Goal: Check status: Check status

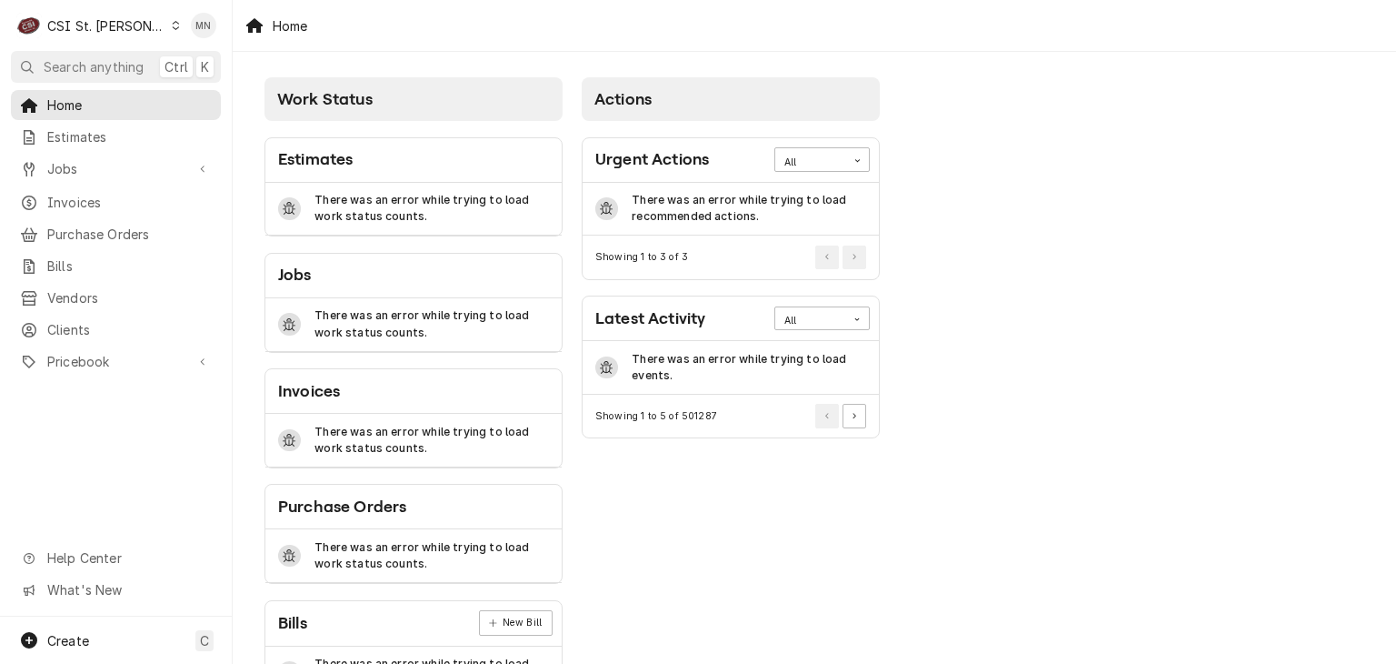
scroll to position [65, 0]
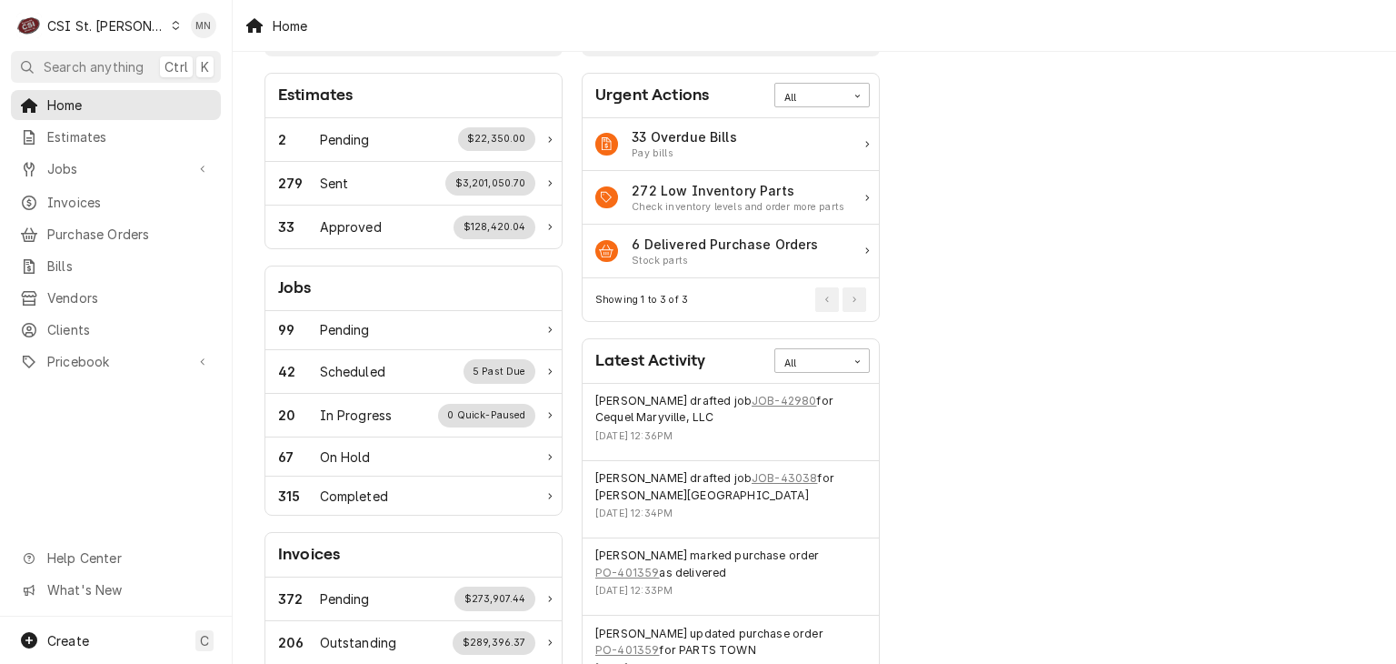
click at [124, 15] on div "C CSI St. Louis" at bounding box center [98, 25] width 175 height 36
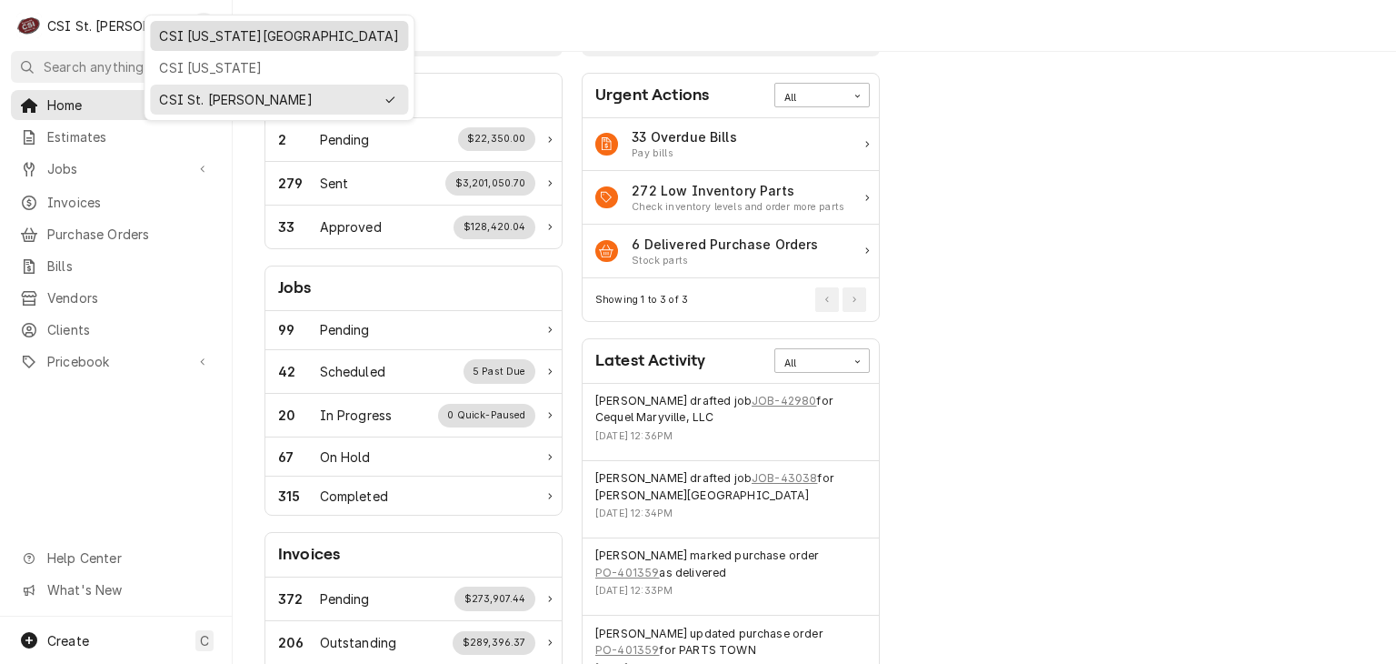
click at [185, 35] on div "CSI [US_STATE][GEOGRAPHIC_DATA]" at bounding box center [279, 35] width 240 height 19
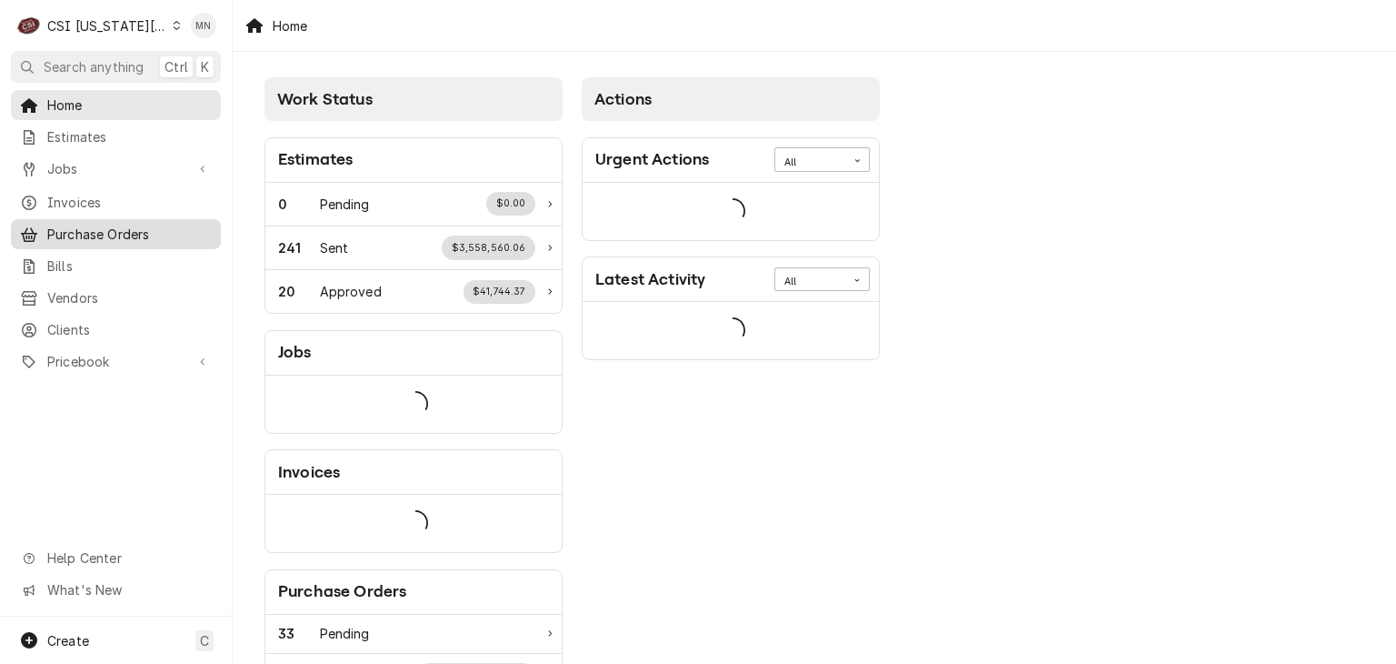
click at [108, 226] on span "Purchase Orders" at bounding box center [129, 234] width 165 height 19
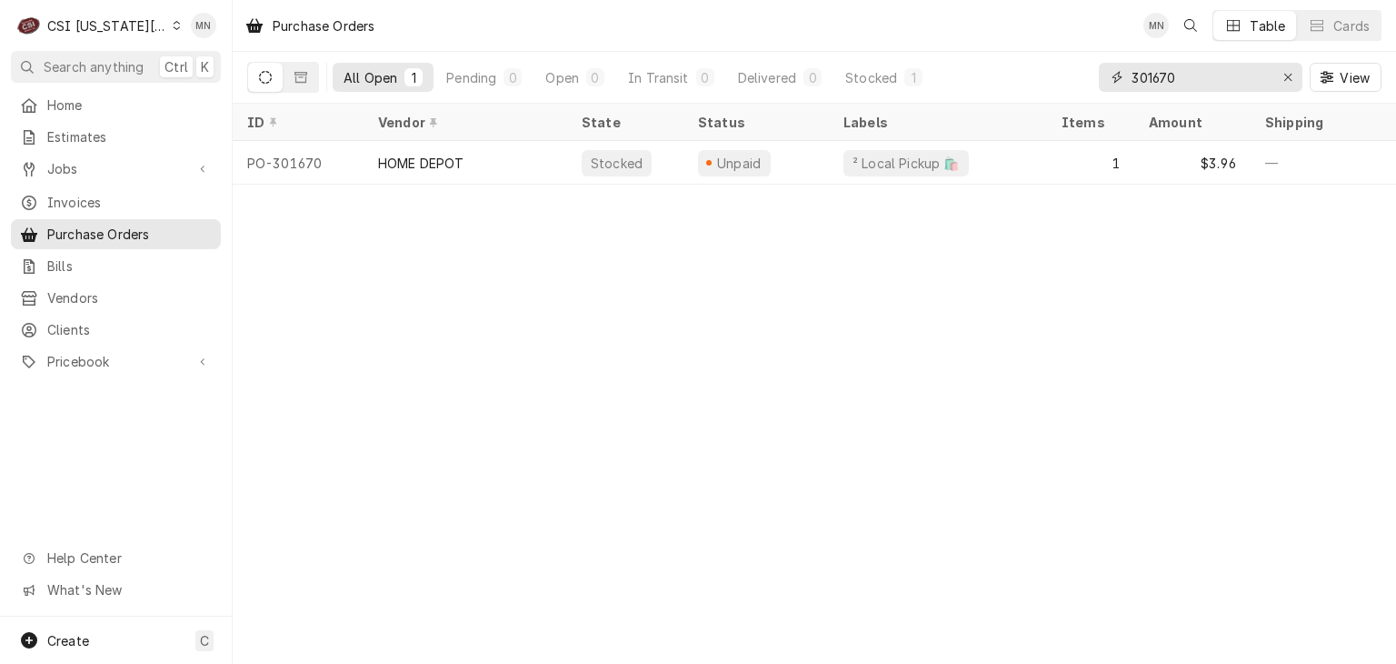
drag, startPoint x: 1175, startPoint y: 74, endPoint x: 1022, endPoint y: 96, distance: 154.4
click at [1035, 95] on div "All Open 1 Pending 0 Open 0 In Transit 0 Delivered 0 Stocked 1 301670 View" at bounding box center [814, 77] width 1135 height 51
type input "300962"
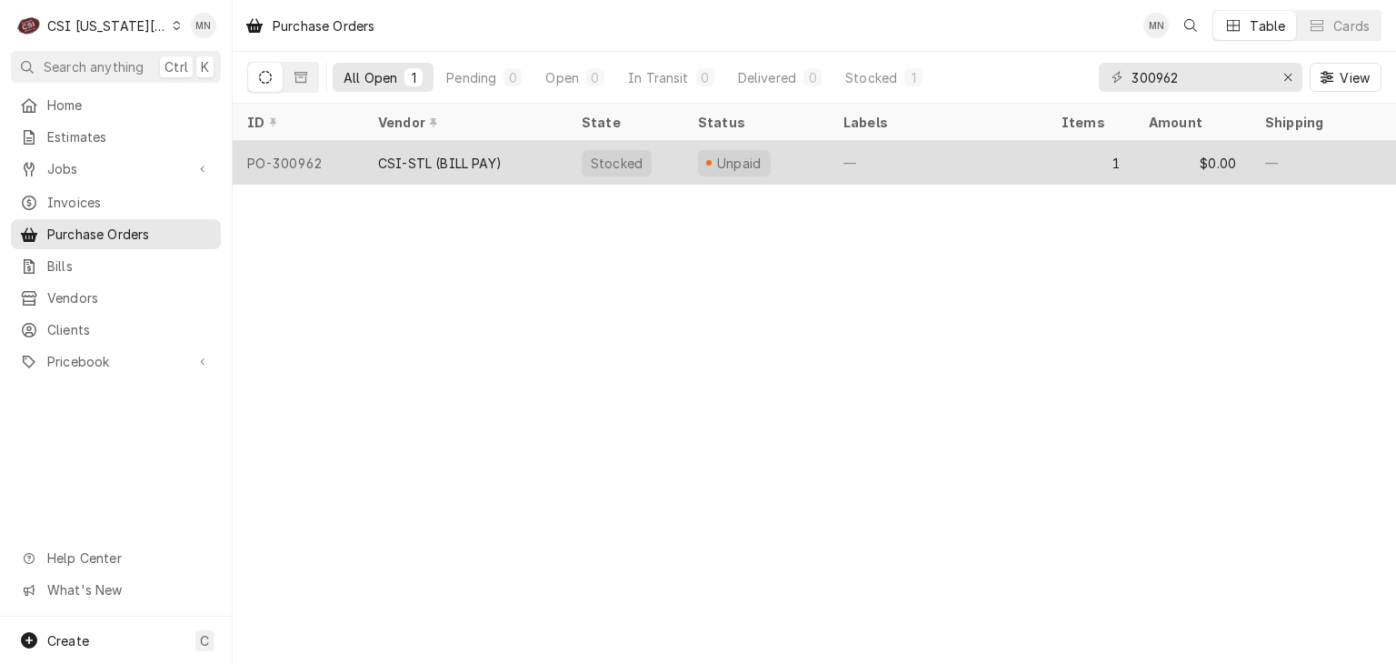
click at [523, 158] on div "CSI-STL (BILL PAY)" at bounding box center [466, 163] width 204 height 44
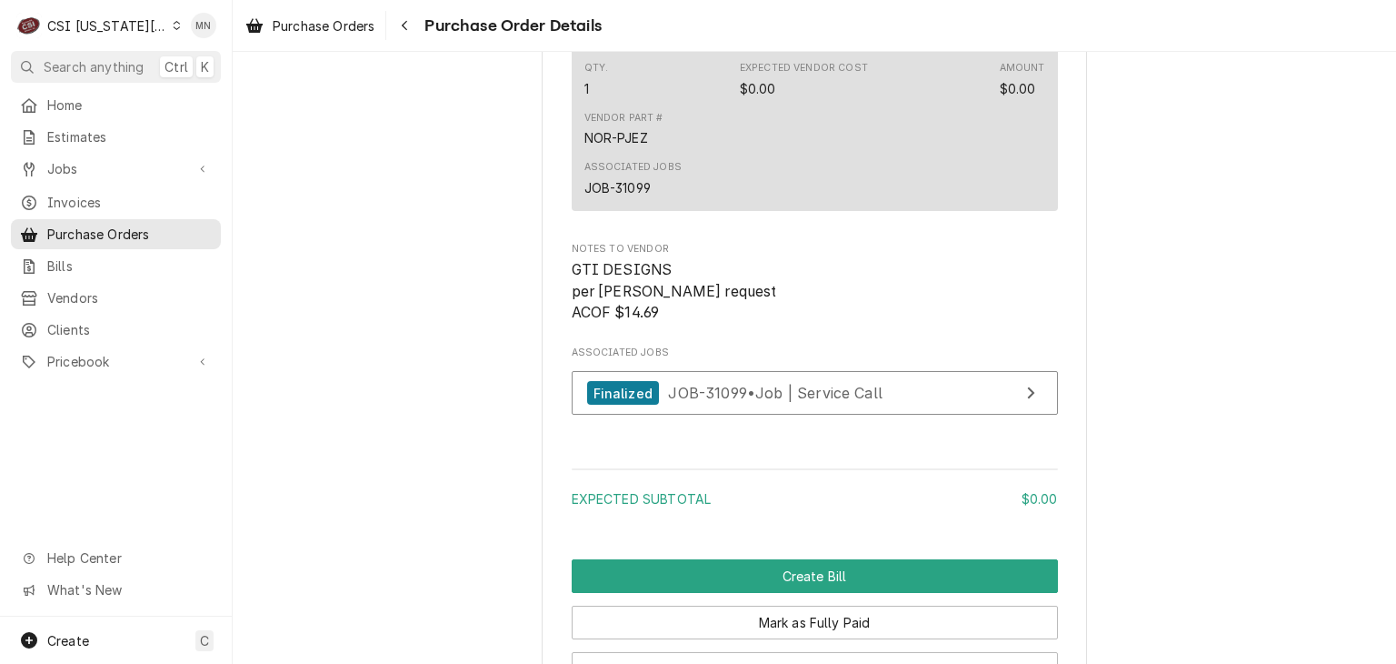
scroll to position [1455, 0]
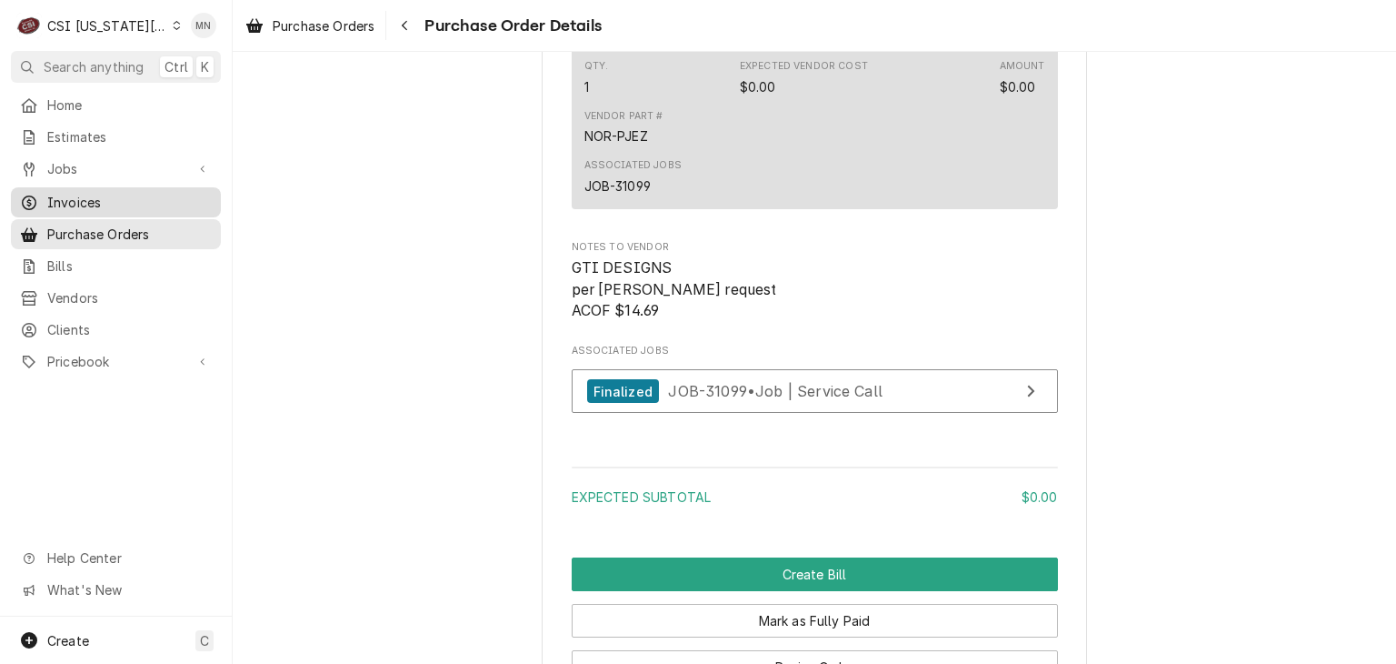
click at [115, 196] on span "Invoices" at bounding box center [129, 202] width 165 height 19
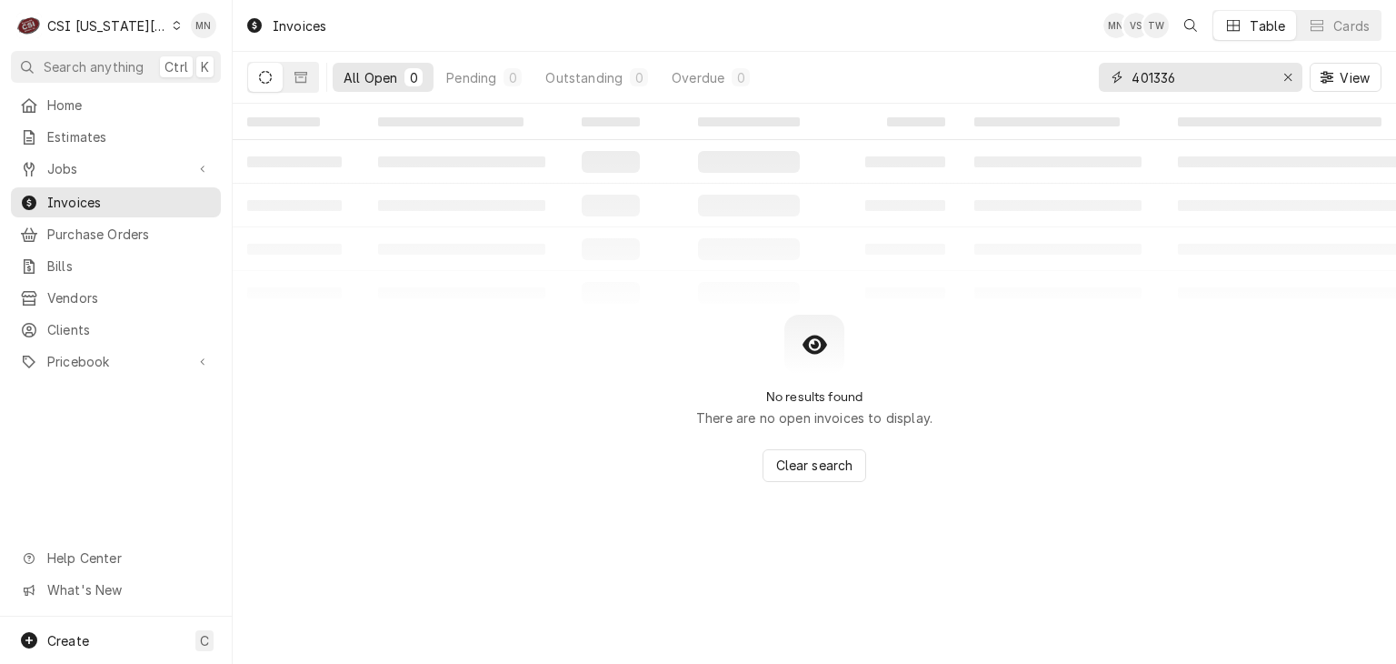
drag, startPoint x: 1200, startPoint y: 75, endPoint x: 1010, endPoint y: 101, distance: 191.8
click at [1011, 100] on div "All Open 0 Pending 0 Outstanding 0 Overdue 0 401336 View" at bounding box center [814, 77] width 1135 height 51
type input "302822"
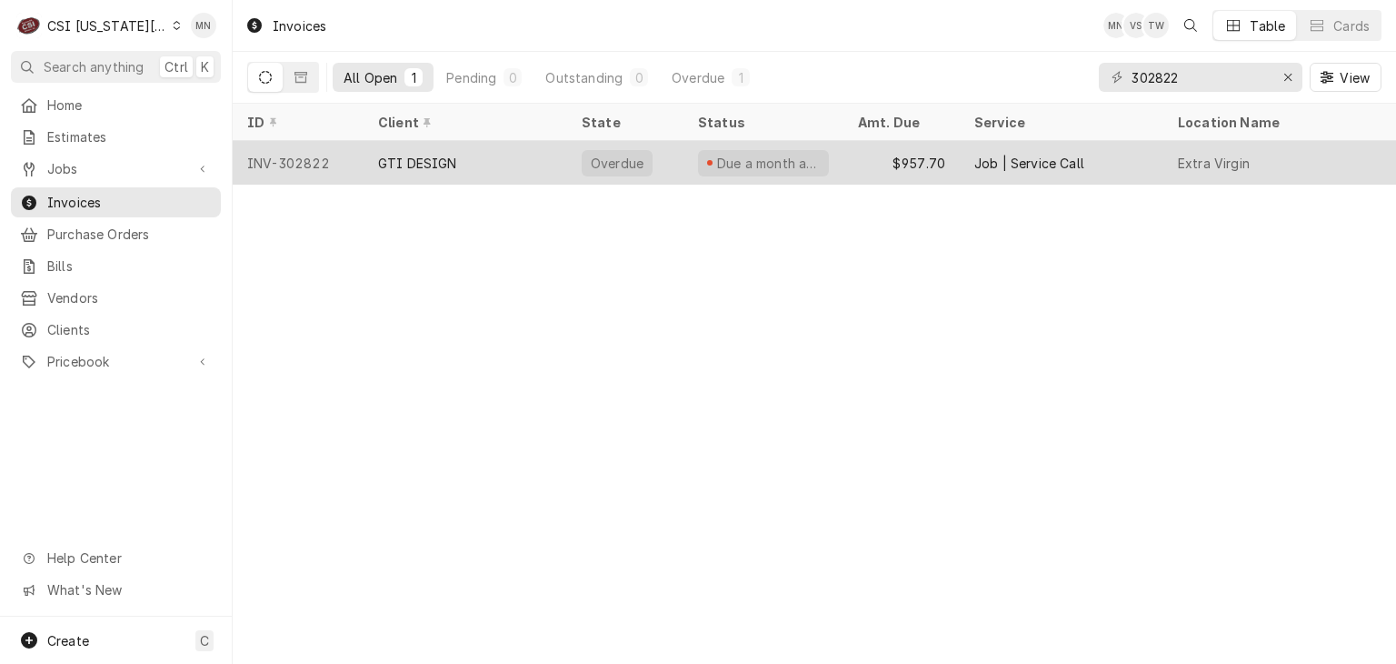
click at [341, 161] on div "INV-302822" at bounding box center [298, 163] width 131 height 44
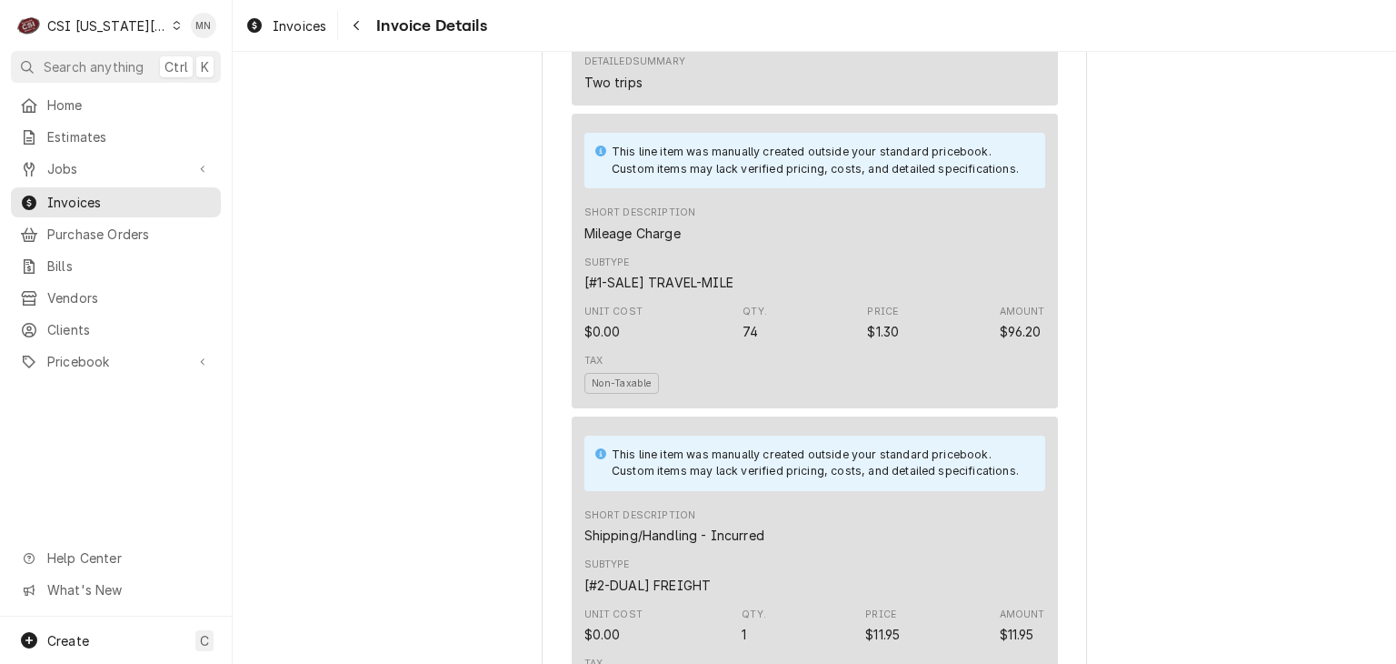
scroll to position [2686, 0]
